Goal: Task Accomplishment & Management: Use online tool/utility

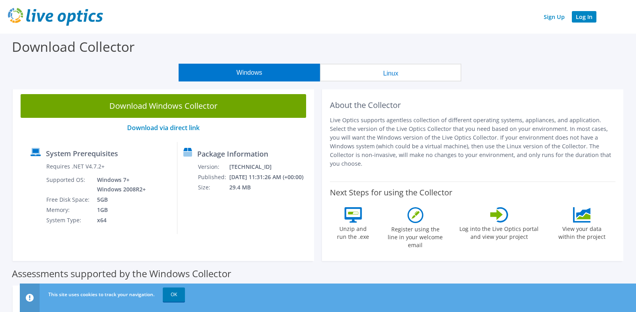
click at [586, 17] on link "Log In" at bounding box center [584, 16] width 25 height 11
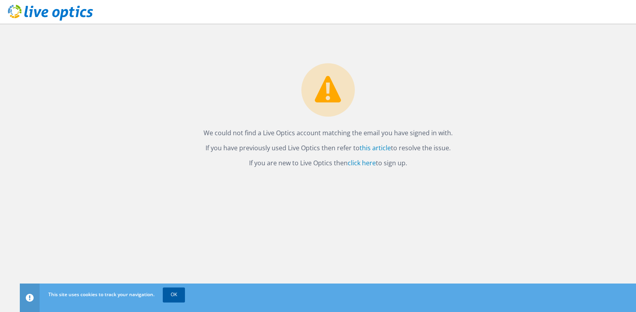
click at [175, 293] on link "OK" at bounding box center [174, 295] width 22 height 14
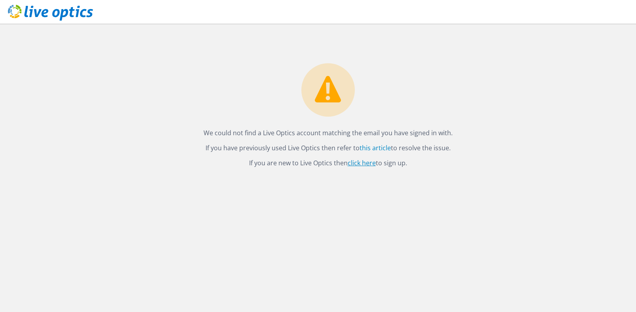
click at [367, 161] on link "click here" at bounding box center [362, 163] width 28 height 9
click at [375, 148] on link "this article" at bounding box center [375, 148] width 31 height 9
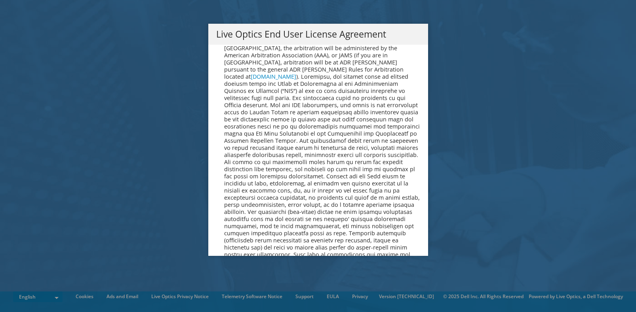
scroll to position [2903, 0]
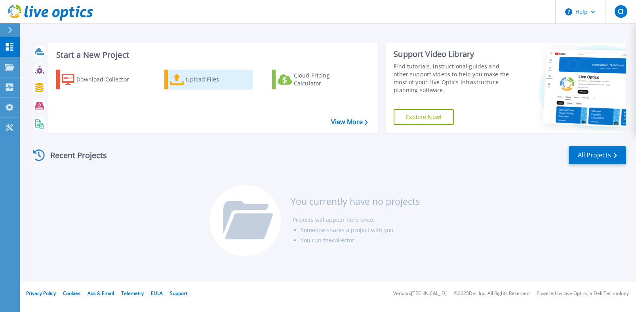
click at [201, 81] on div "Upload Files" at bounding box center [217, 80] width 63 height 16
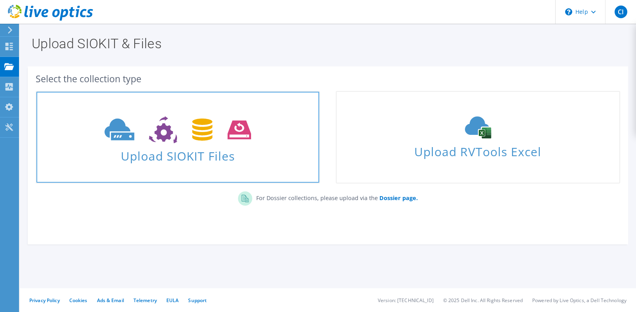
click at [195, 125] on icon at bounding box center [178, 129] width 146 height 27
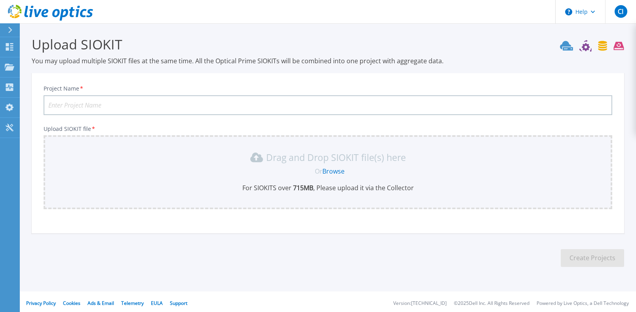
scroll to position [3, 0]
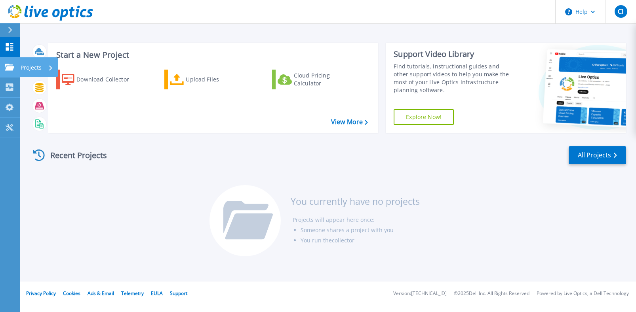
click at [9, 65] on icon at bounding box center [10, 67] width 10 height 7
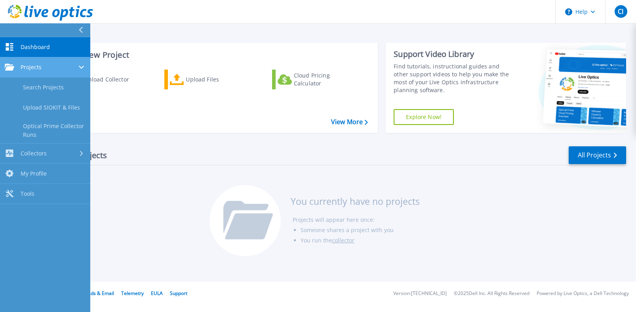
click at [56, 69] on div "Projects" at bounding box center [45, 67] width 81 height 7
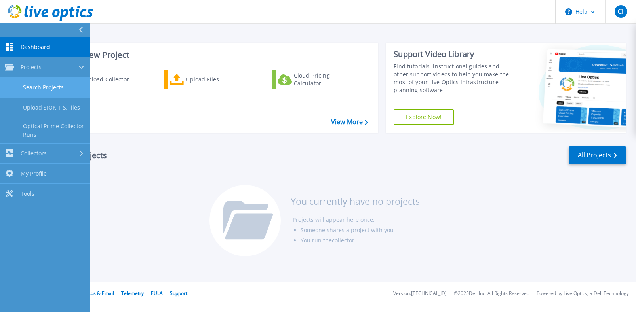
click at [51, 85] on link "Search Projects" at bounding box center [45, 88] width 90 height 20
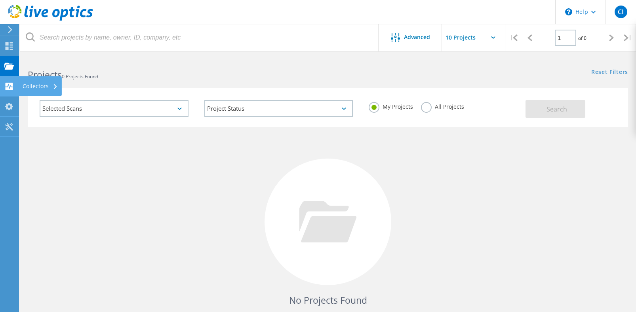
click at [8, 85] on icon at bounding box center [9, 87] width 10 height 8
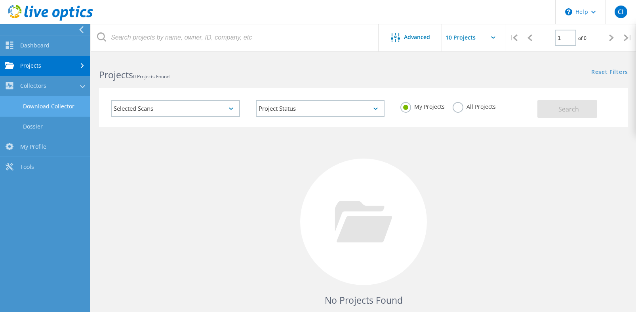
click at [50, 107] on link "Download Collector" at bounding box center [45, 107] width 90 height 20
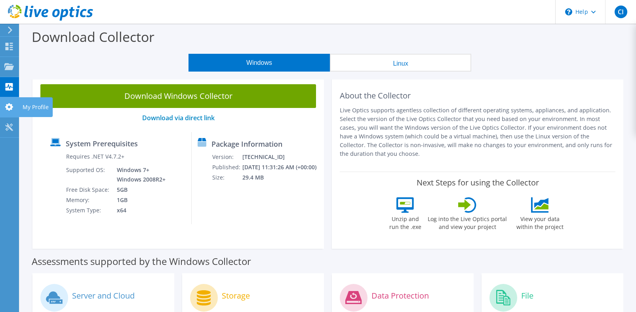
click at [8, 108] on use at bounding box center [9, 107] width 8 height 8
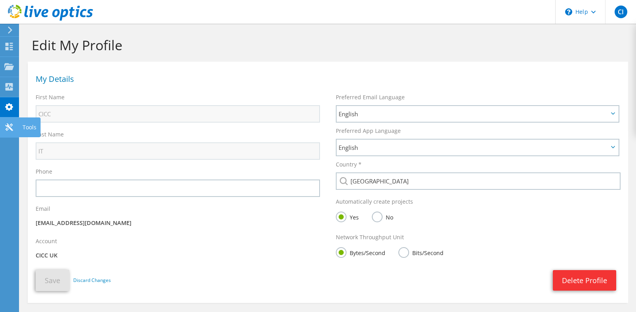
click at [10, 126] on use at bounding box center [9, 128] width 8 height 8
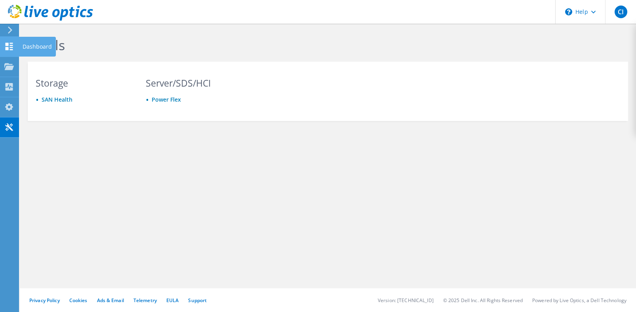
click at [10, 48] on use at bounding box center [10, 47] width 8 height 8
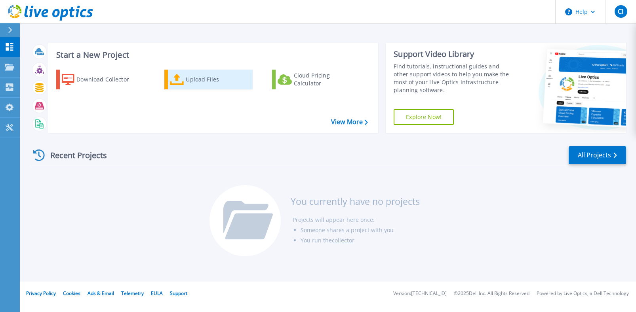
click at [192, 81] on div "Upload Files" at bounding box center [217, 80] width 63 height 16
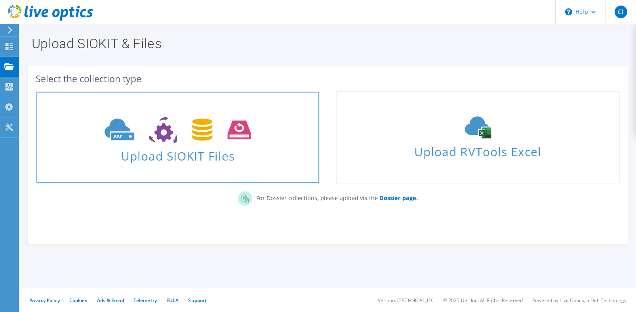
click at [187, 128] on icon at bounding box center [178, 129] width 146 height 27
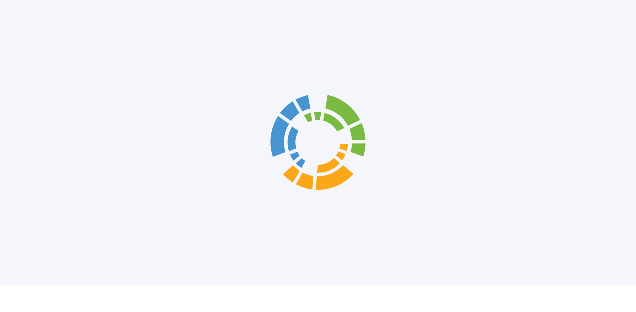
scroll to position [3, 0]
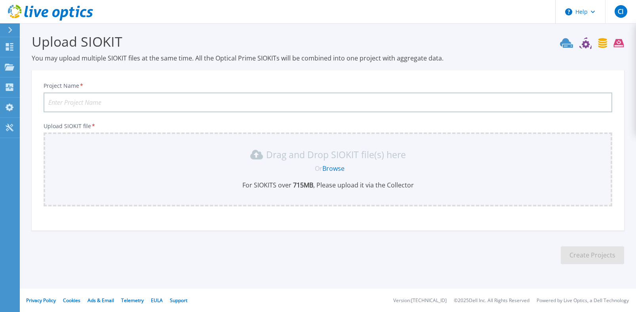
click at [203, 102] on input "Project Name *" at bounding box center [328, 103] width 569 height 20
type input "CICC UK office server room"
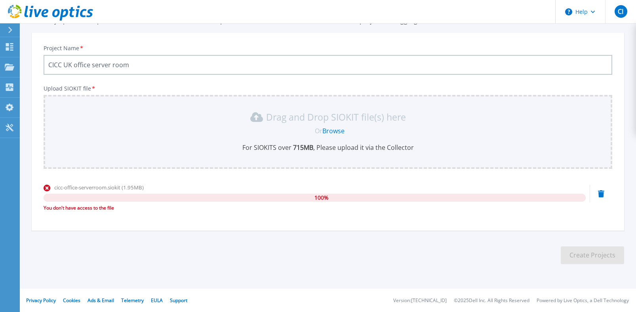
scroll to position [78, 0]
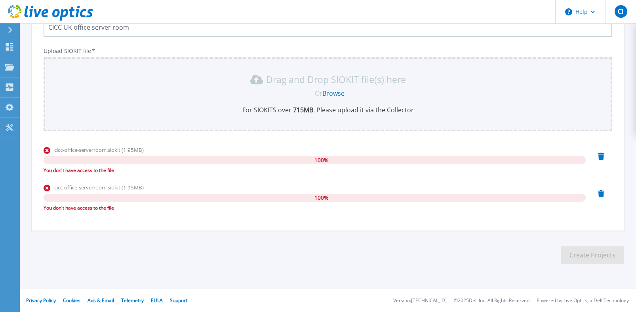
click at [300, 143] on div "Upload SIOKIT file * Drag and Drop SIOKIT file(s) here Or Browse For SIOKITS ov…" at bounding box center [328, 133] width 569 height 170
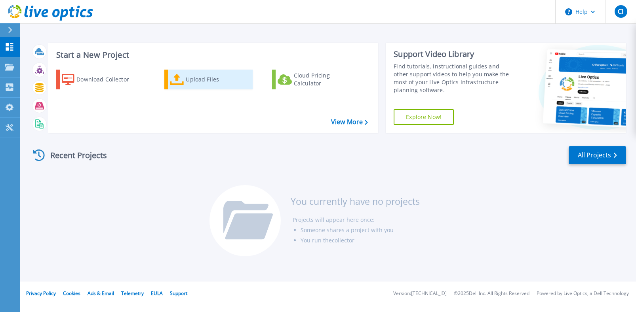
click at [171, 84] on icon at bounding box center [177, 79] width 14 height 11
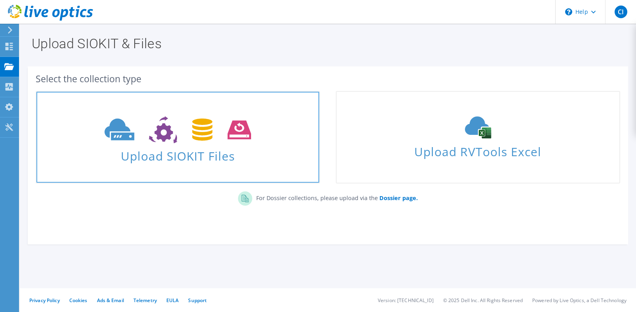
click at [248, 148] on span "Upload SIOKIT Files" at bounding box center [177, 153] width 283 height 17
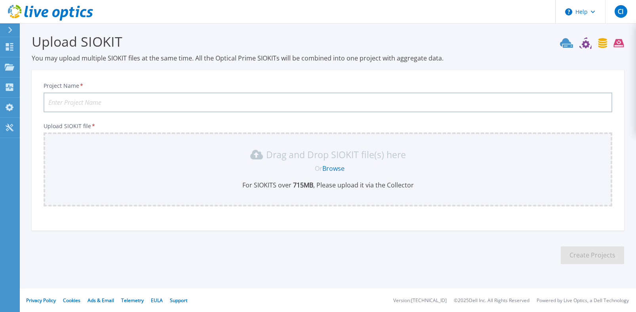
scroll to position [40, 0]
